Goal: Task Accomplishment & Management: Use online tool/utility

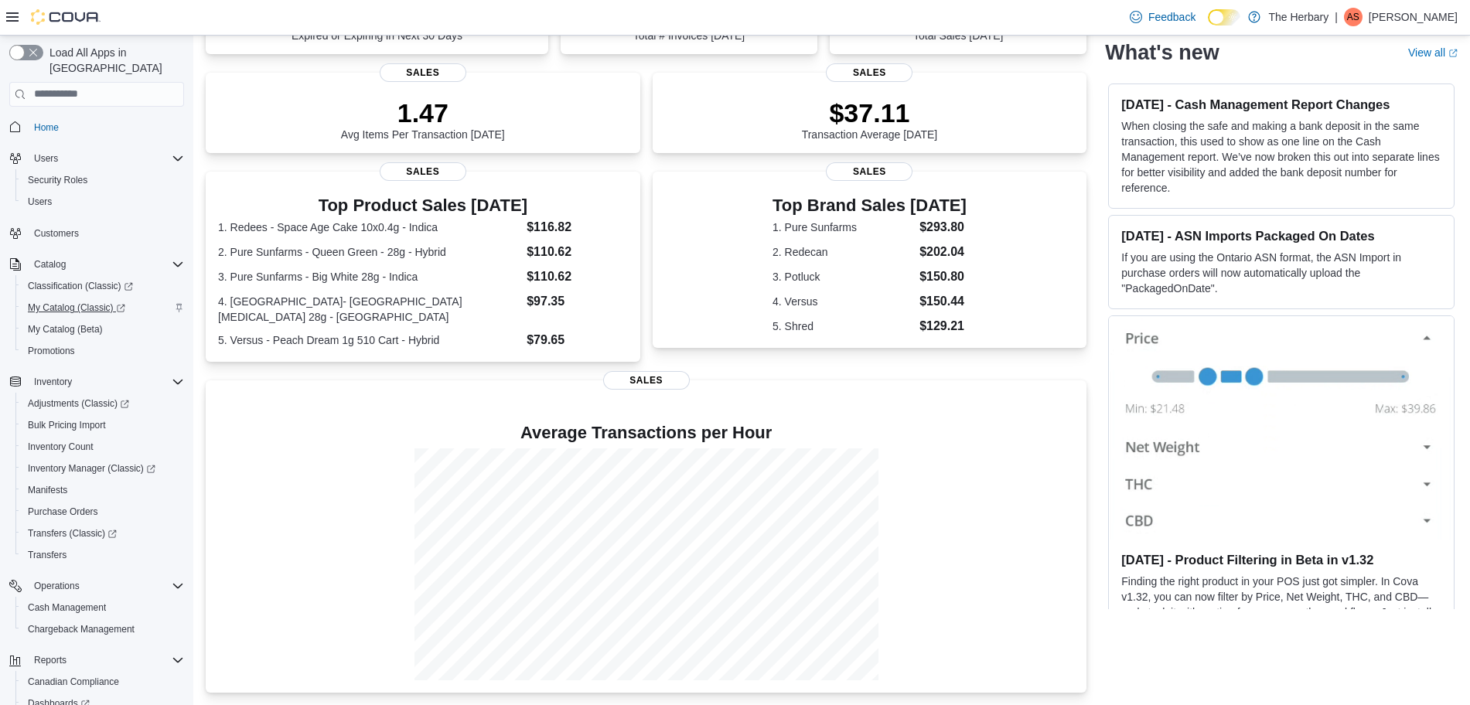
scroll to position [93, 0]
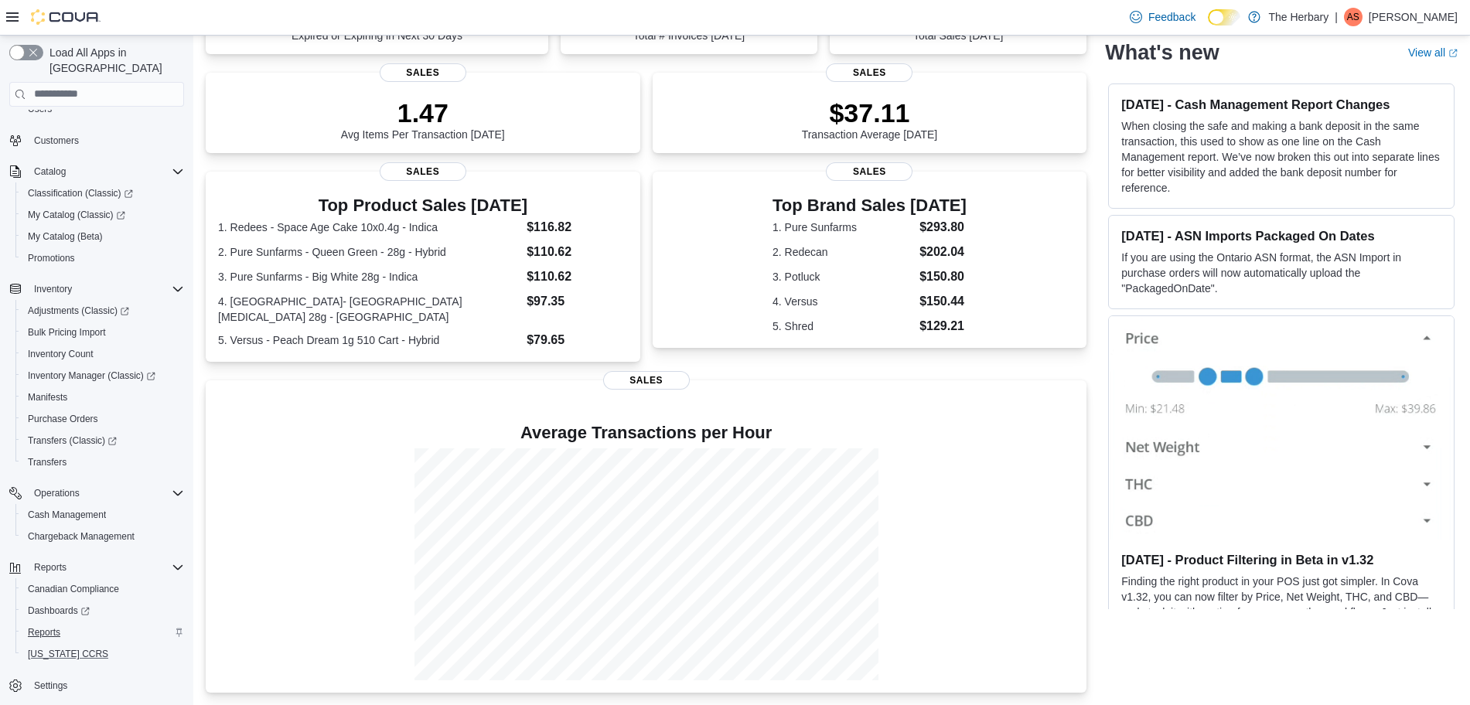
click at [60, 626] on div "Canadian Compliance Dashboards Reports [US_STATE] CCRS" at bounding box center [102, 621] width 175 height 87
click at [56, 626] on span "Reports" at bounding box center [44, 632] width 32 height 12
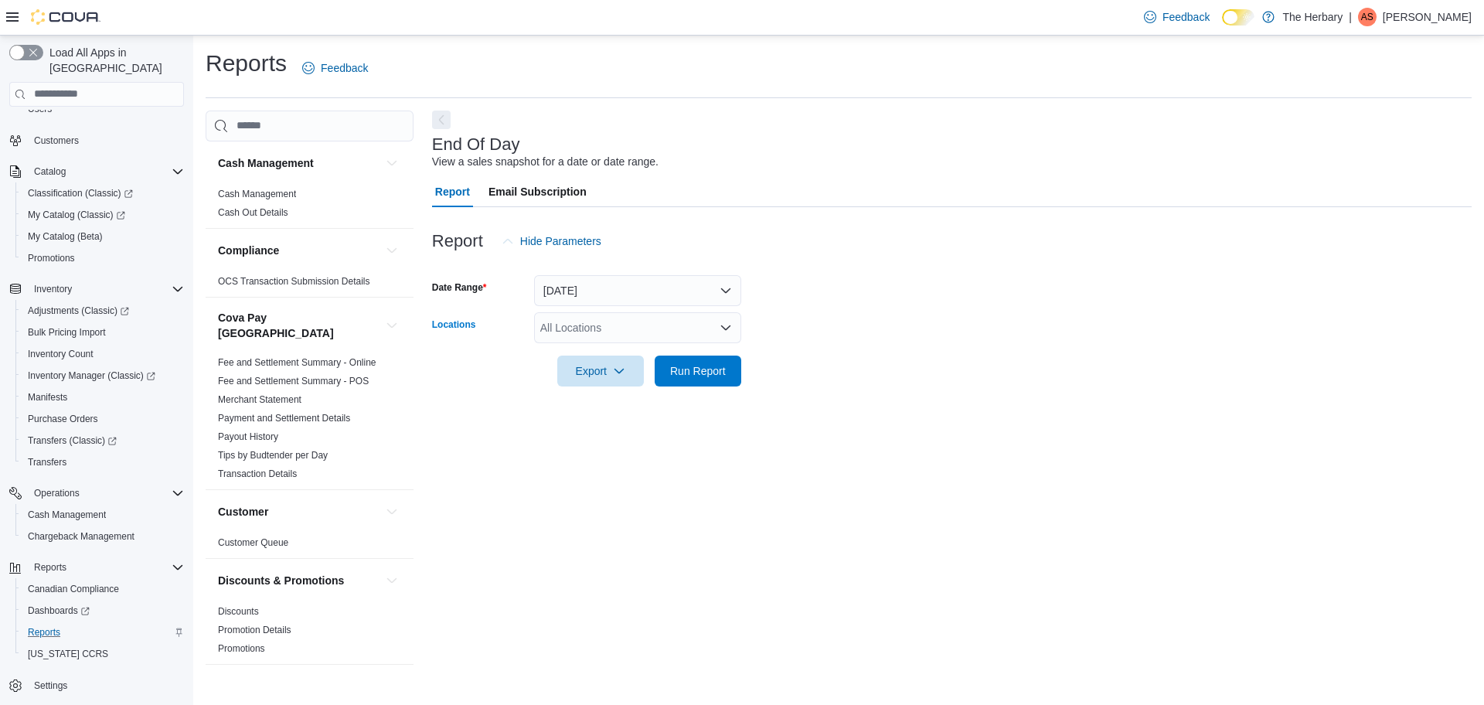
click at [668, 337] on div "All Locations" at bounding box center [637, 327] width 207 height 31
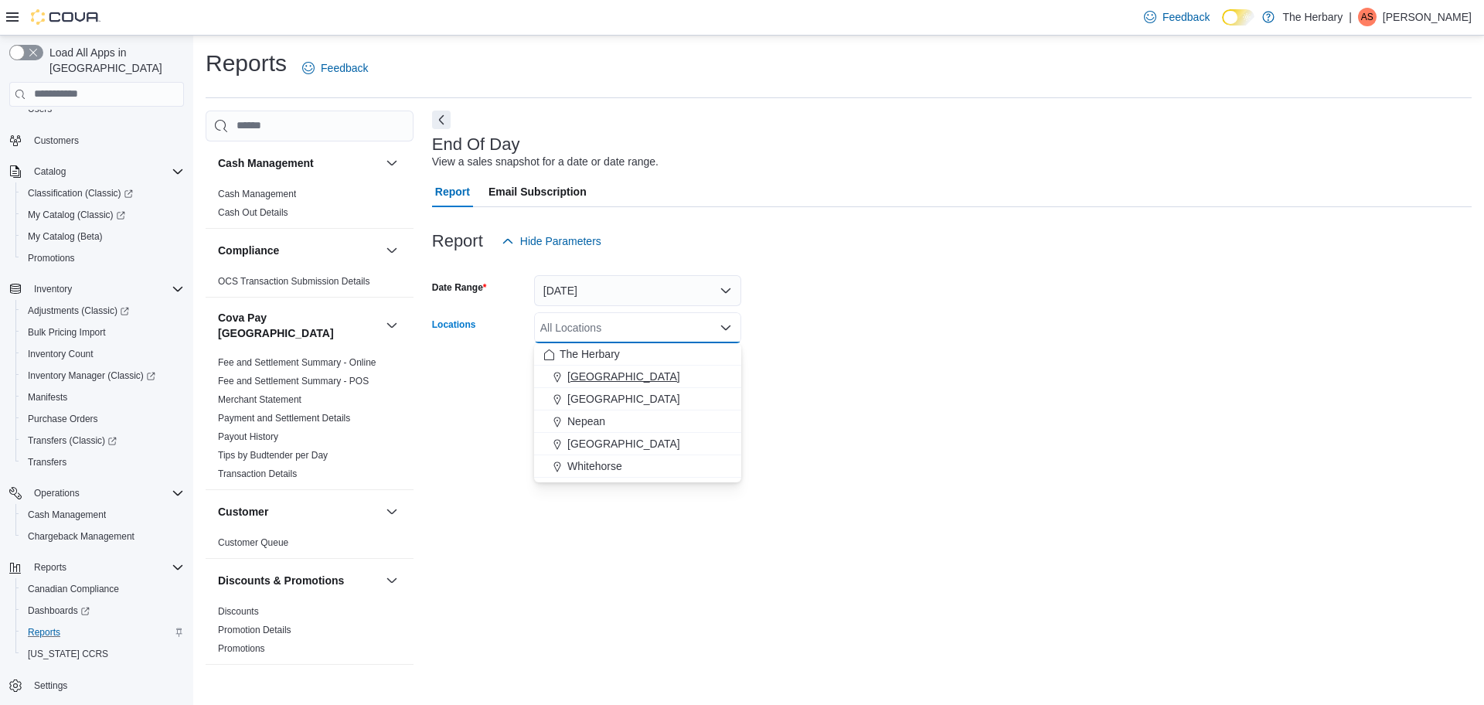
click at [643, 373] on div "[GEOGRAPHIC_DATA]" at bounding box center [638, 376] width 189 height 15
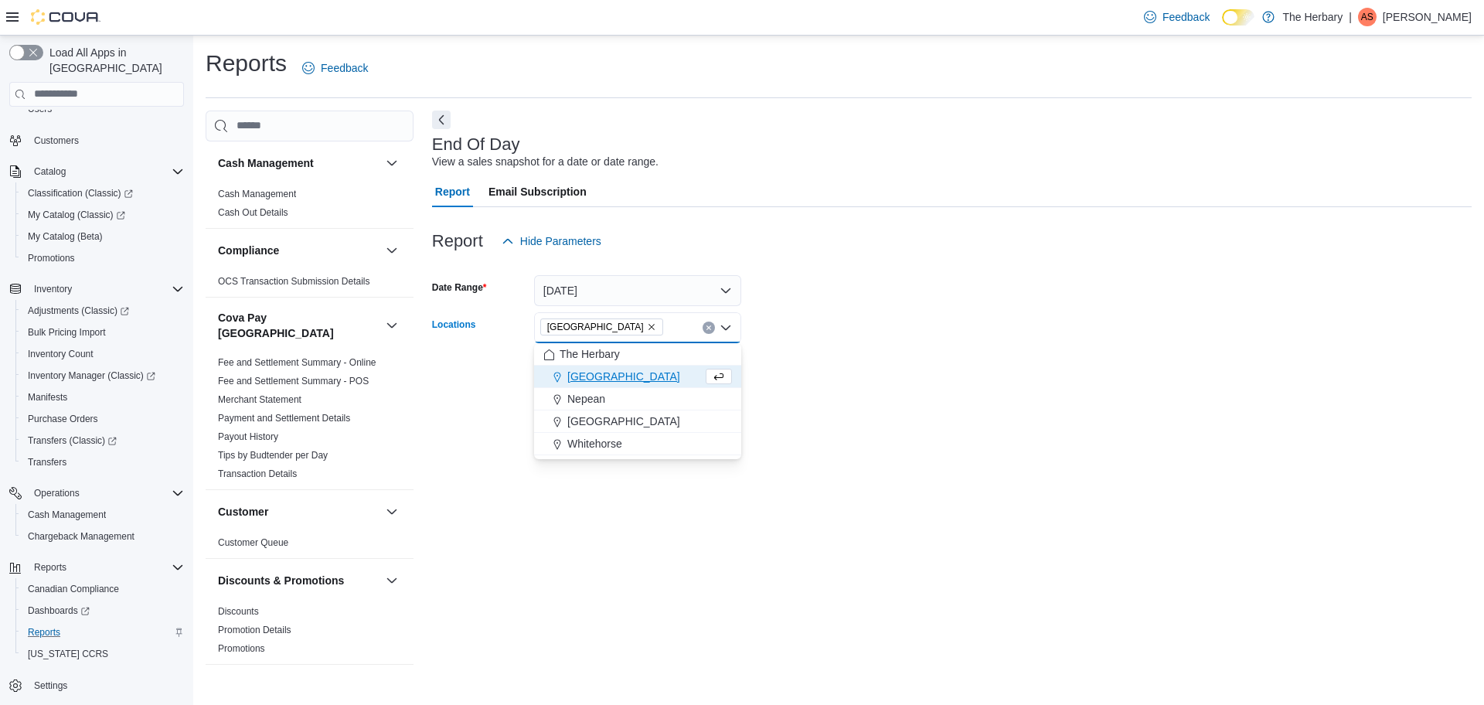
click at [774, 359] on form "Date Range [DATE] Locations [GEOGRAPHIC_DATA] Combo box. Selected. [GEOGRAPHIC_…" at bounding box center [952, 322] width 1040 height 130
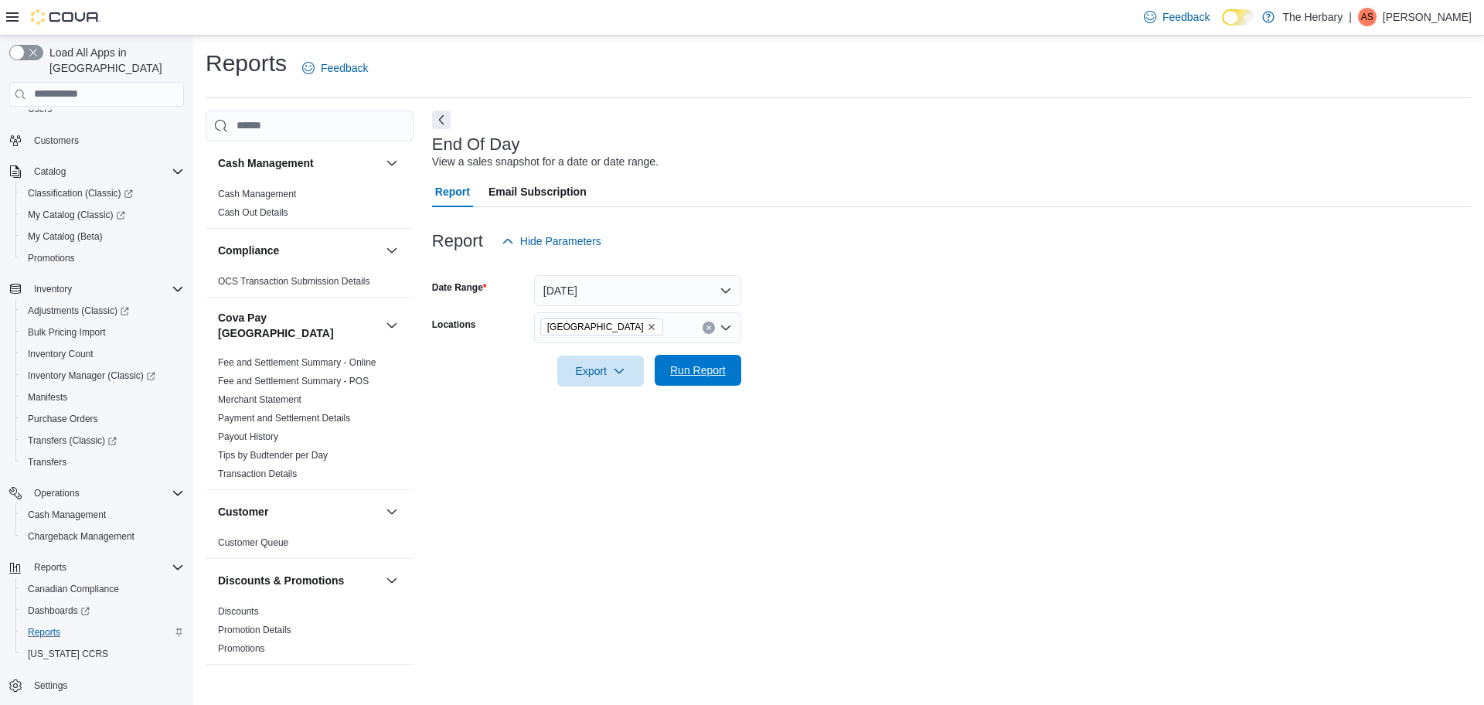
click at [688, 373] on span "Run Report" at bounding box center [698, 370] width 56 height 15
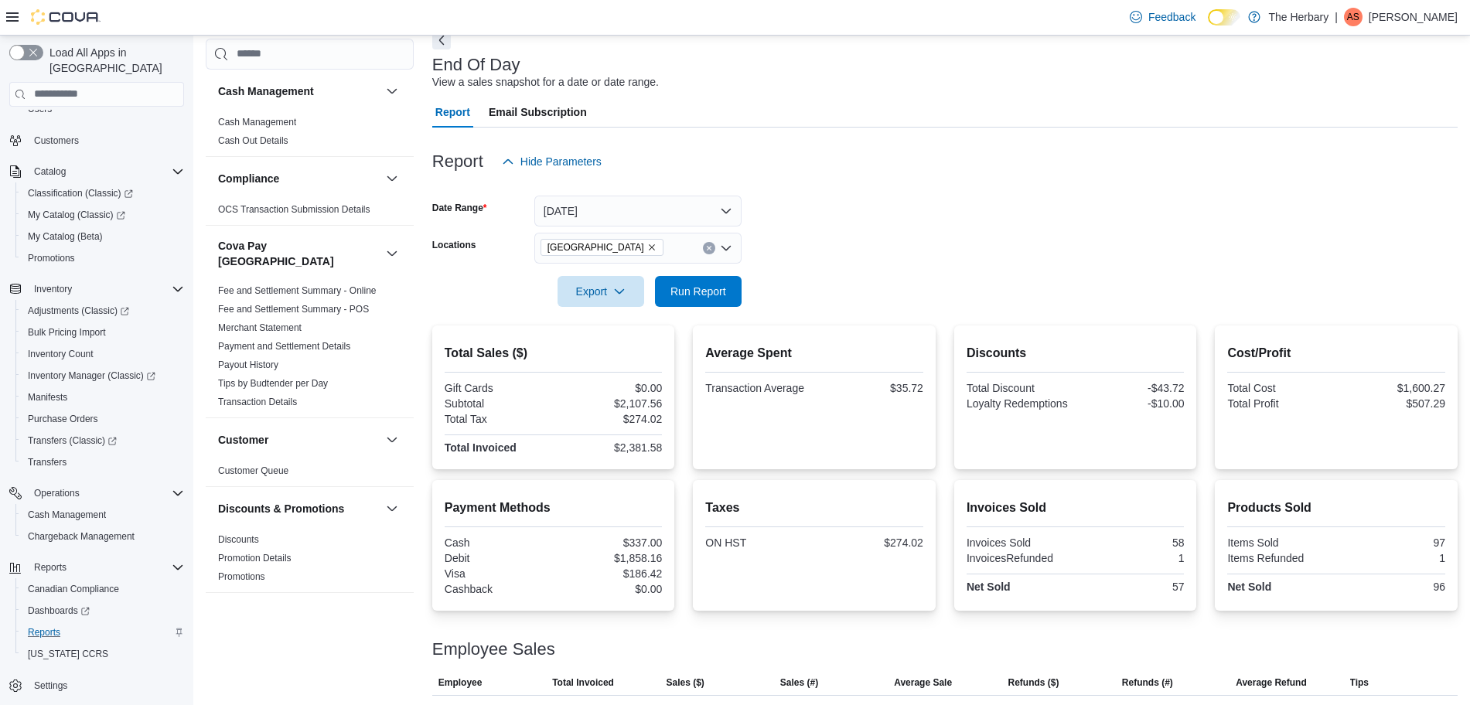
scroll to position [146, 0]
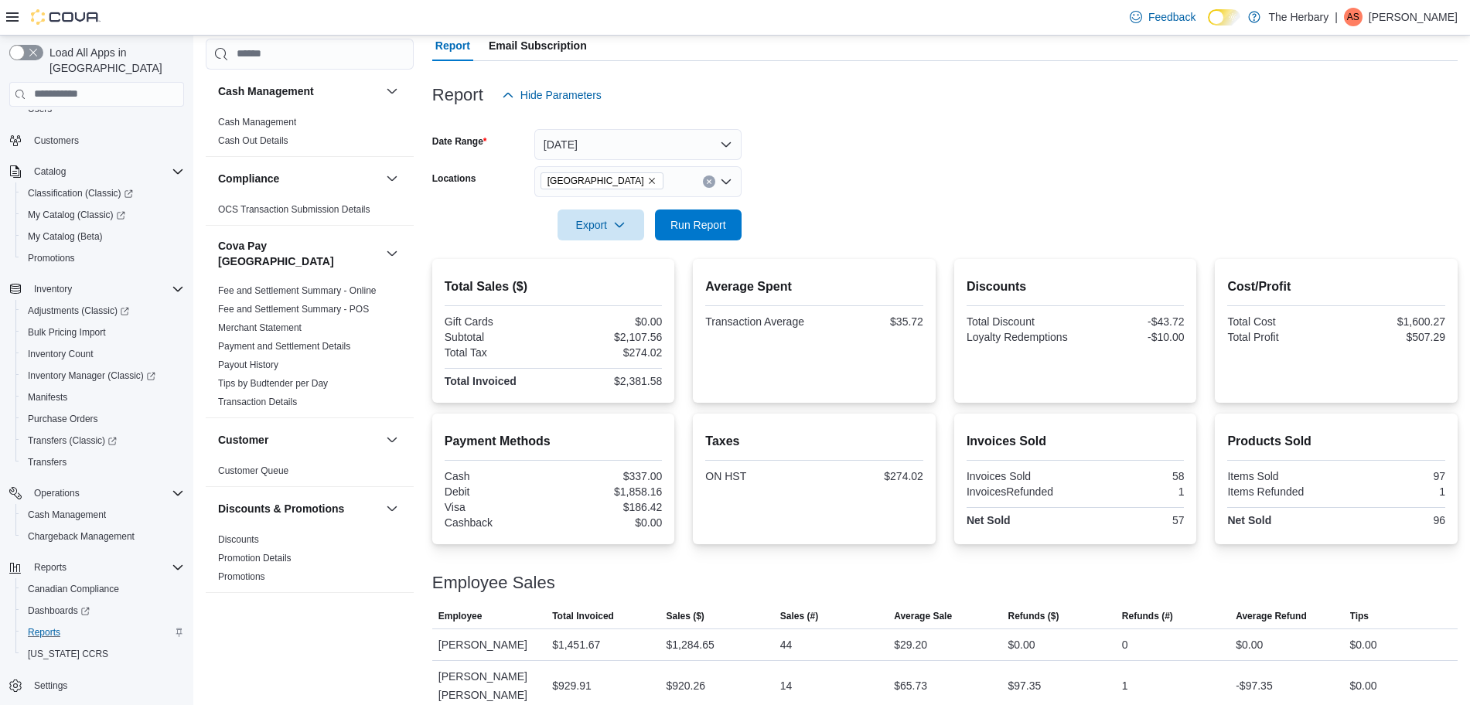
click at [917, 135] on form "Date Range [DATE] Locations Kingston Export Run Report" at bounding box center [944, 176] width 1025 height 130
click at [696, 235] on span "Run Report" at bounding box center [698, 224] width 68 height 31
click at [696, 221] on span "Run Report" at bounding box center [698, 223] width 56 height 15
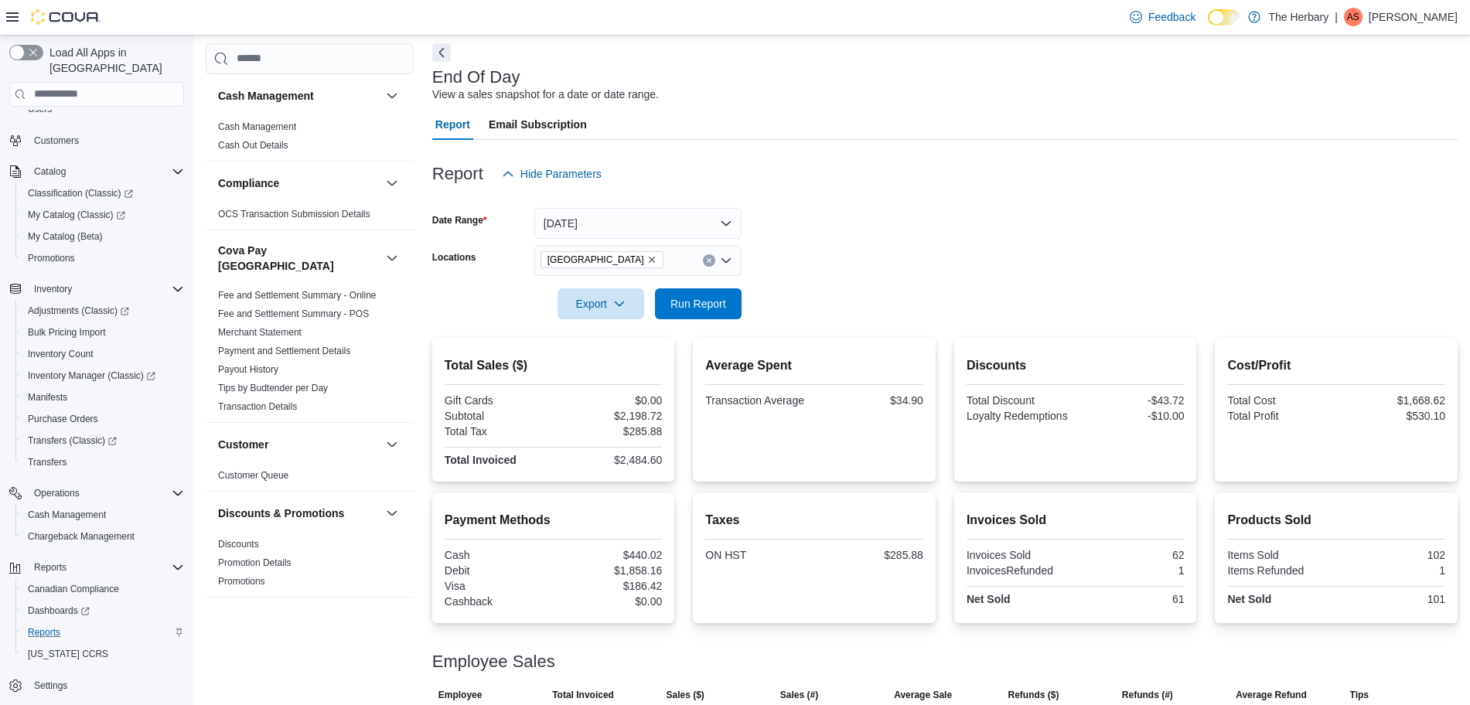
scroll to position [0, 0]
